Goal: Complete application form

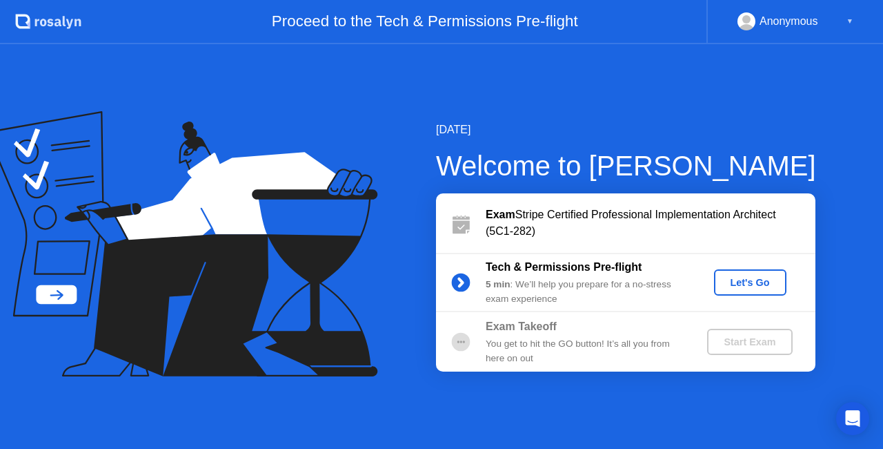
click at [752, 280] on div "Let's Go" at bounding box center [750, 282] width 61 height 11
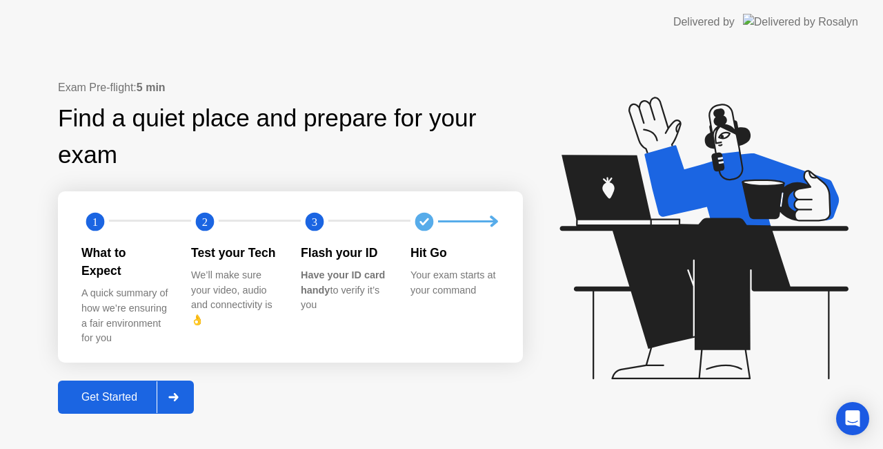
click at [128, 391] on div "Get Started" at bounding box center [109, 397] width 95 height 12
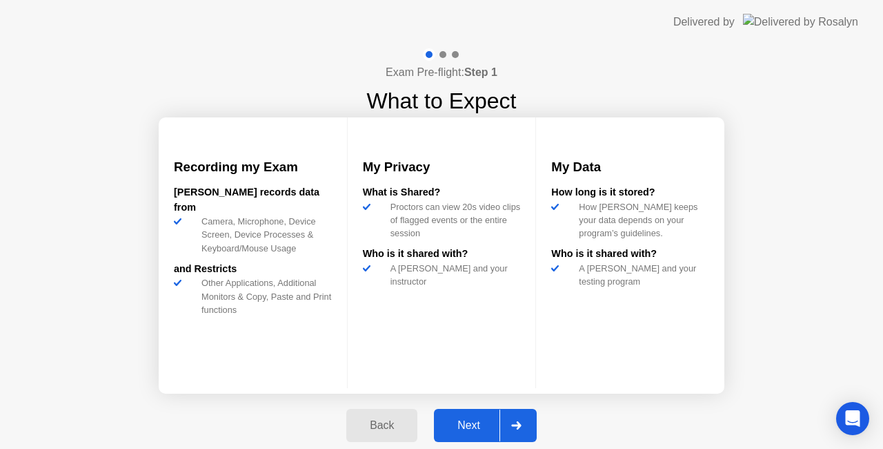
click at [464, 425] on div "Next" at bounding box center [468, 425] width 61 height 12
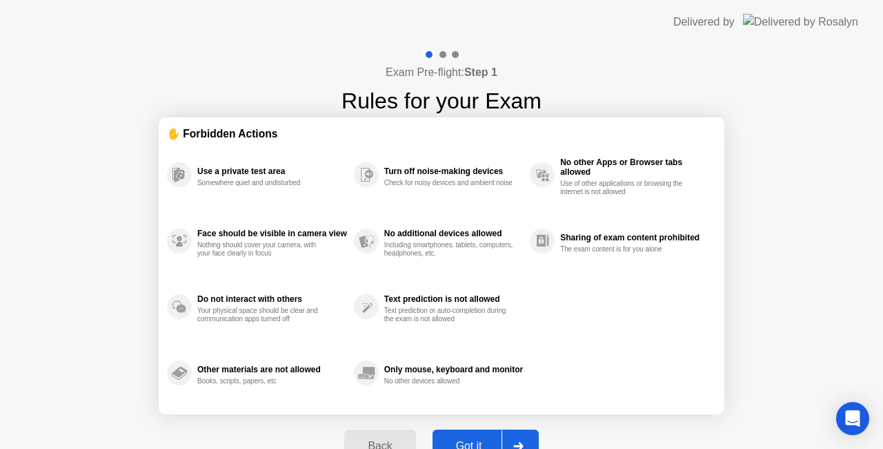
click at [478, 440] on div "Got it" at bounding box center [469, 446] width 65 height 12
select select "**********"
select select "*******"
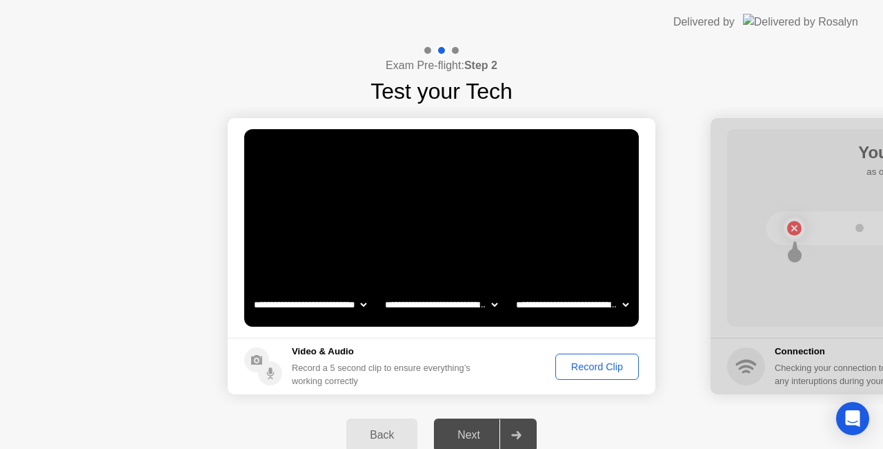
click at [585, 366] on div "Record Clip" at bounding box center [597, 366] width 74 height 11
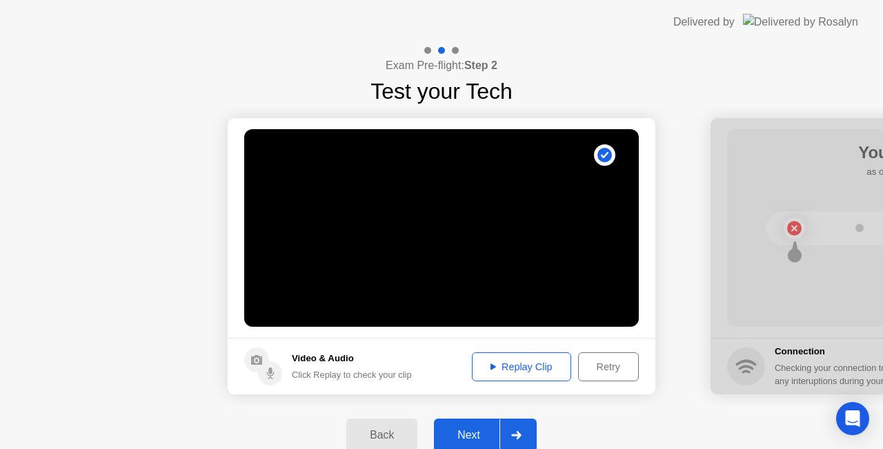
click at [539, 370] on div "Replay Clip" at bounding box center [522, 366] width 90 height 11
click at [469, 432] on div "Next" at bounding box center [468, 435] width 61 height 12
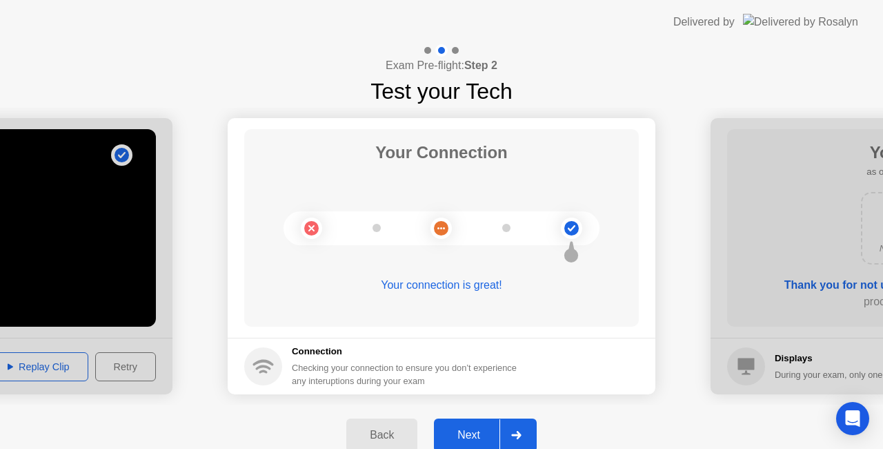
click at [471, 433] on div "Next" at bounding box center [468, 435] width 61 height 12
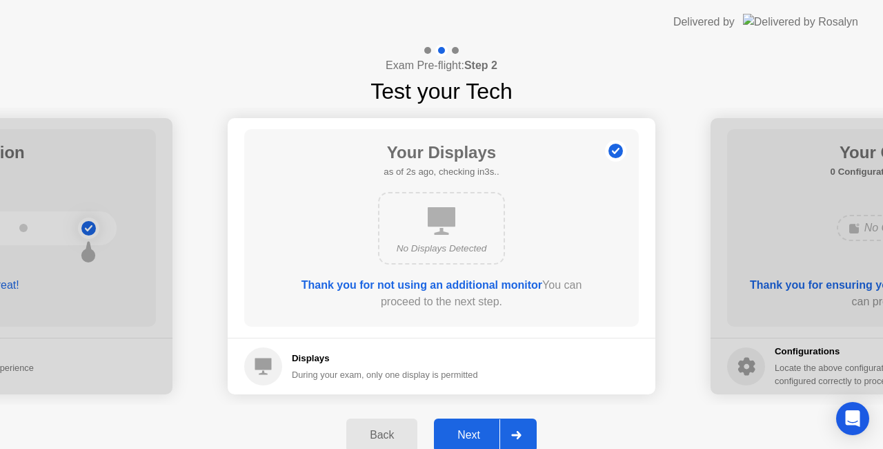
click at [472, 421] on button "Next" at bounding box center [485, 434] width 103 height 33
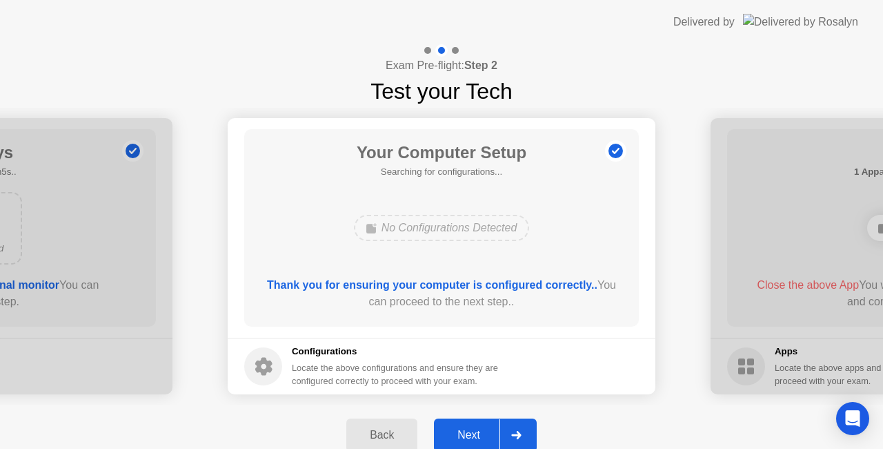
click at [457, 422] on button "Next" at bounding box center [485, 434] width 103 height 33
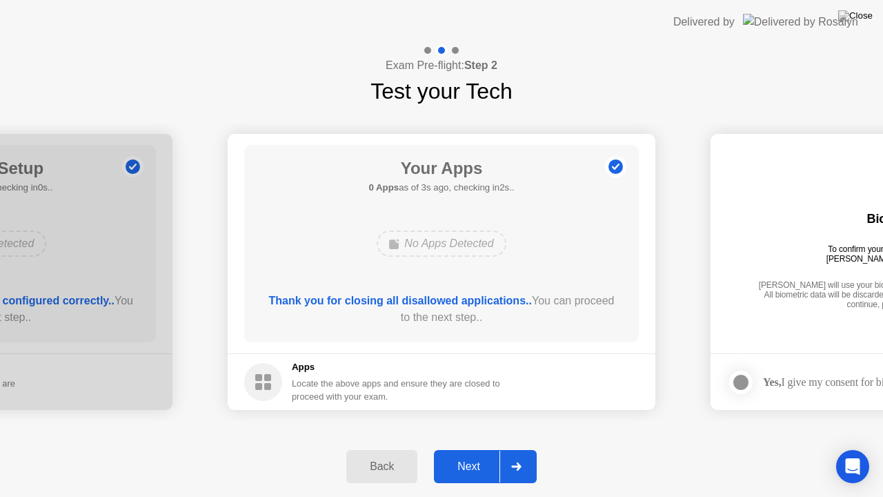
click at [471, 448] on div "Next" at bounding box center [468, 466] width 61 height 12
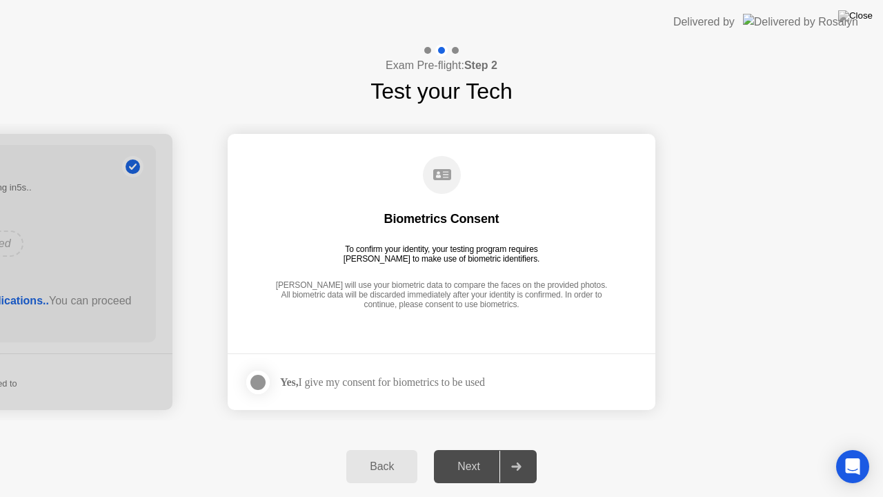
click at [266, 383] on div at bounding box center [258, 382] width 17 height 17
click at [463, 448] on div "Next" at bounding box center [468, 466] width 61 height 12
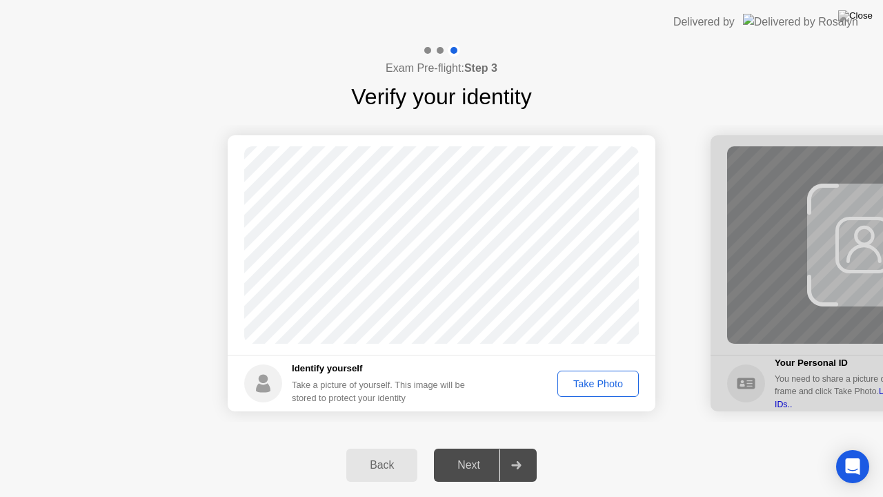
click at [571, 378] on div "Take Photo" at bounding box center [599, 383] width 72 height 11
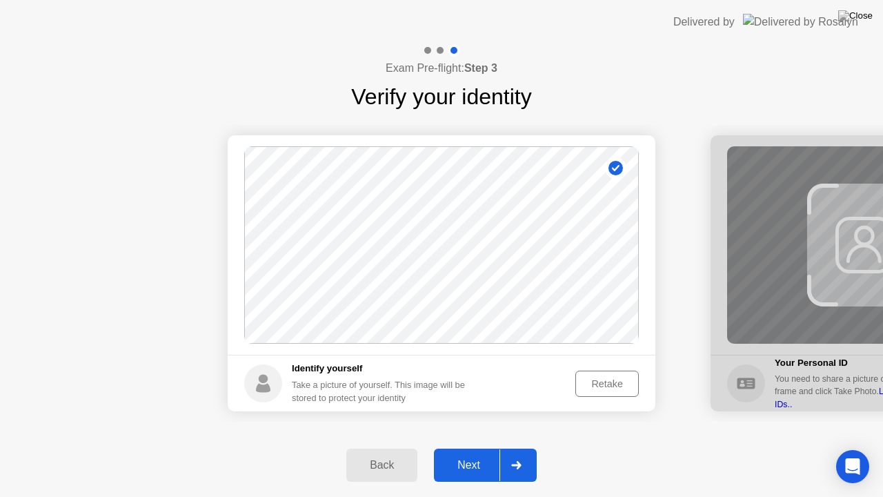
click at [481, 448] on div "Next" at bounding box center [468, 465] width 61 height 12
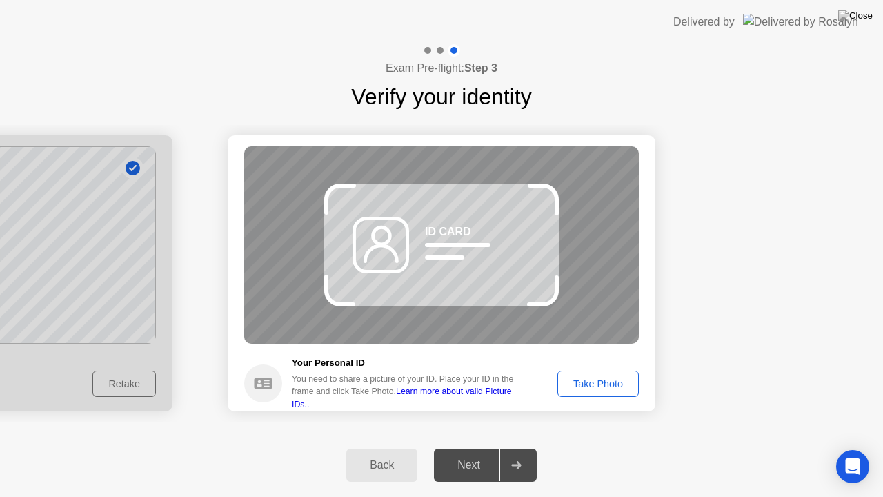
click at [481, 448] on div "Next" at bounding box center [468, 465] width 61 height 12
click at [588, 373] on button "Take Photo" at bounding box center [598, 384] width 81 height 26
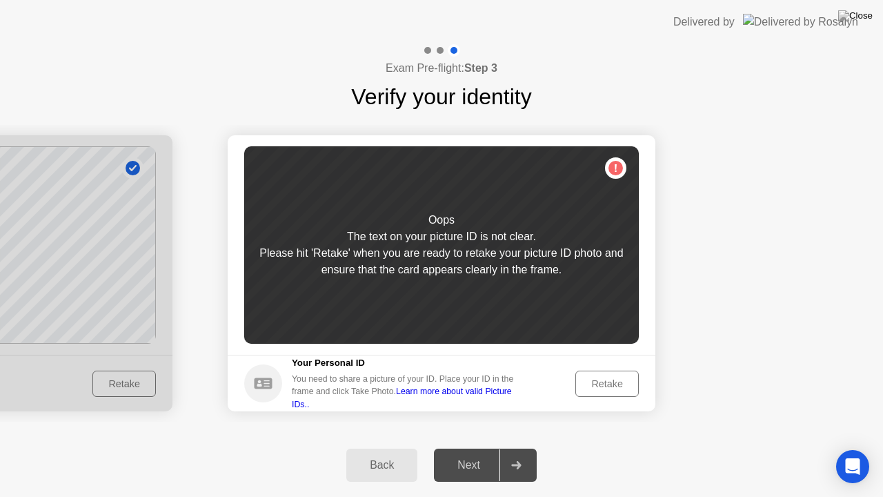
click at [588, 373] on button "Retake" at bounding box center [607, 384] width 63 height 26
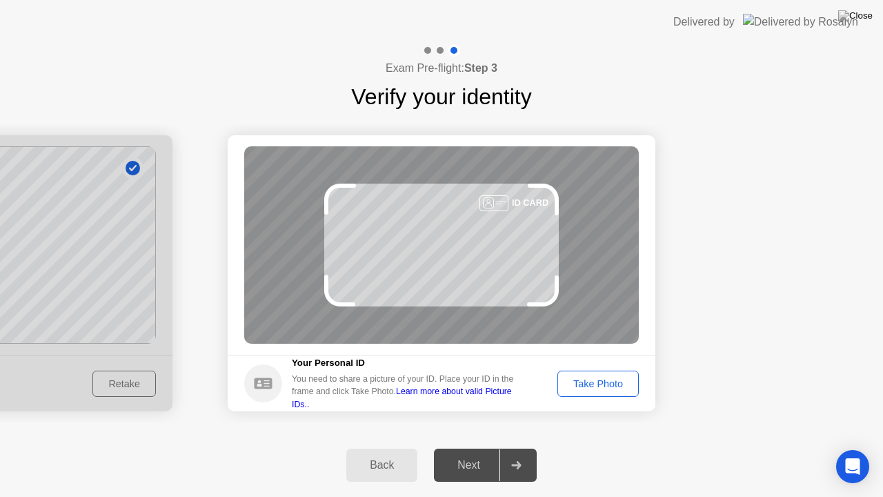
click at [588, 373] on button "Take Photo" at bounding box center [598, 384] width 81 height 26
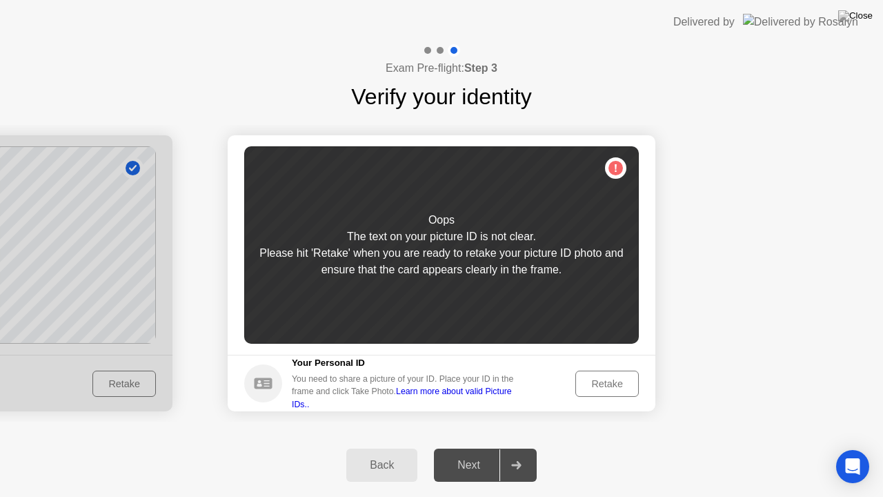
click at [588, 373] on button "Retake" at bounding box center [607, 384] width 63 height 26
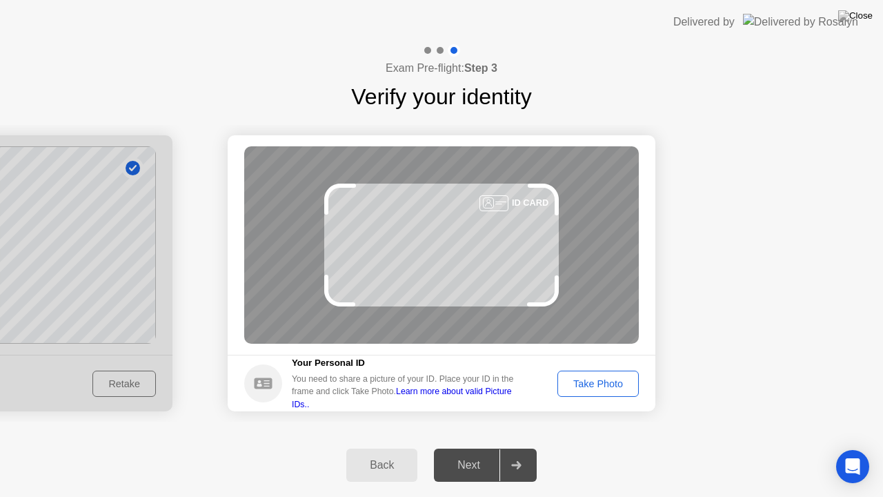
click at [588, 373] on button "Take Photo" at bounding box center [598, 384] width 81 height 26
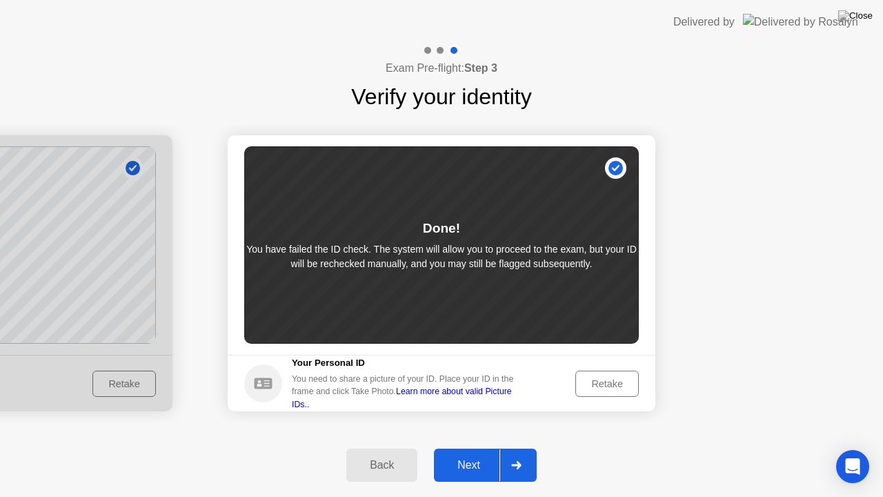
click at [607, 385] on div "Retake" at bounding box center [607, 383] width 54 height 11
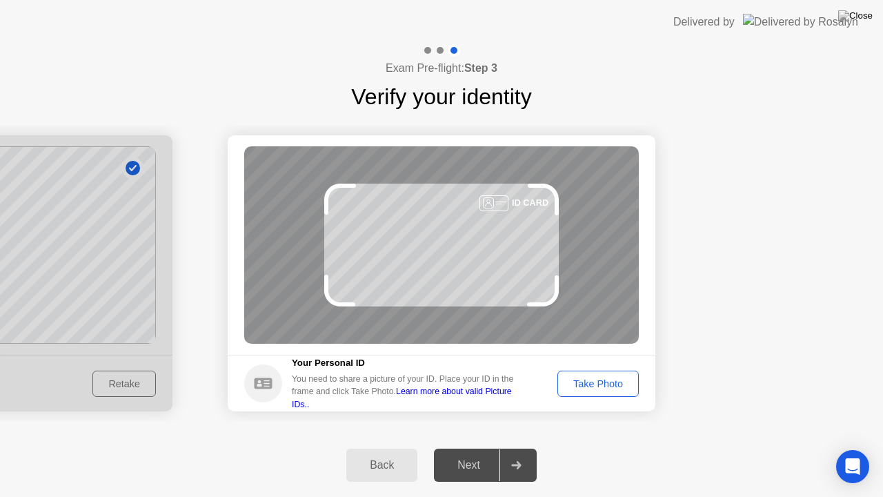
click at [607, 385] on div "Take Photo" at bounding box center [599, 383] width 72 height 11
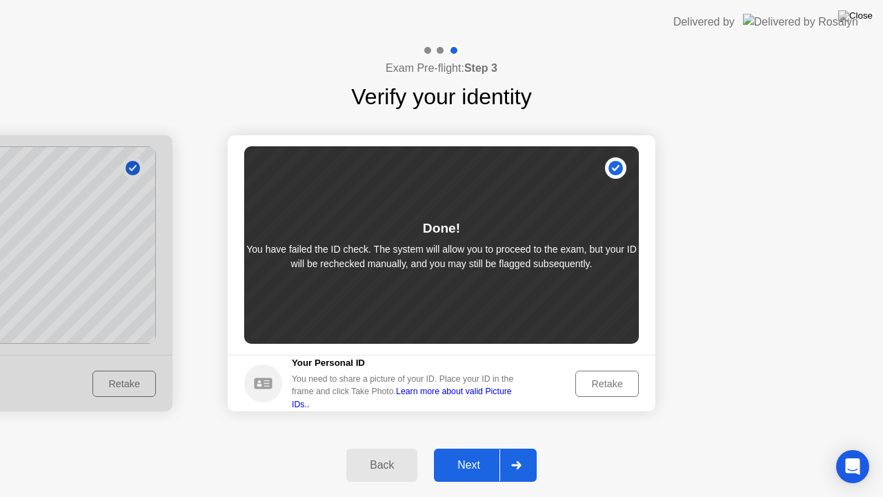
click at [471, 448] on div "Next" at bounding box center [468, 465] width 61 height 12
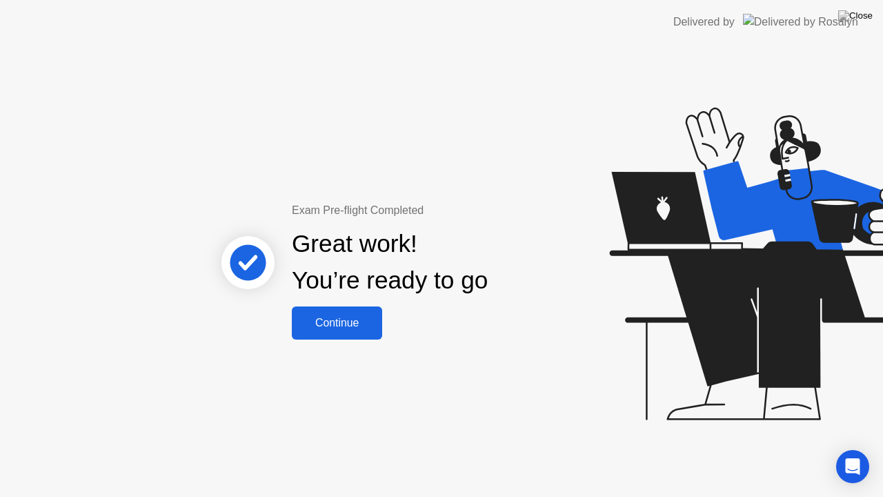
click at [362, 329] on div "Continue" at bounding box center [337, 323] width 82 height 12
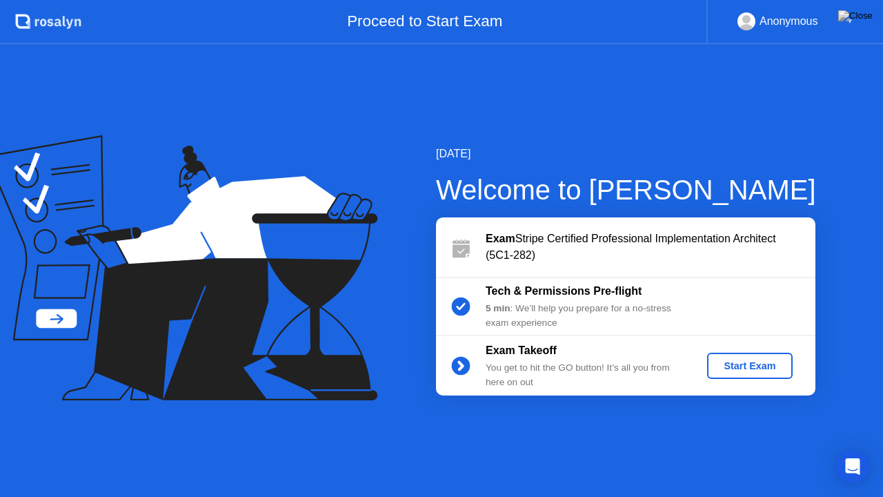
click at [751, 363] on div "Start Exam" at bounding box center [750, 365] width 74 height 11
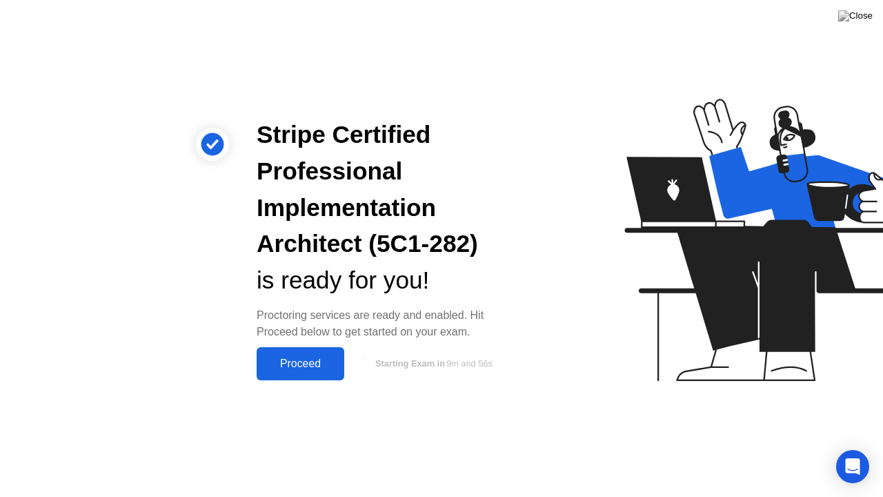
click at [319, 373] on button "Proceed" at bounding box center [301, 363] width 88 height 33
